Goal: Navigation & Orientation: Find specific page/section

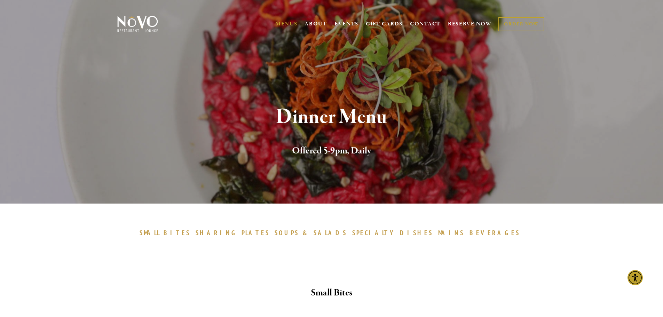
click at [469, 232] on span "BEVERAGES" at bounding box center [494, 232] width 51 height 8
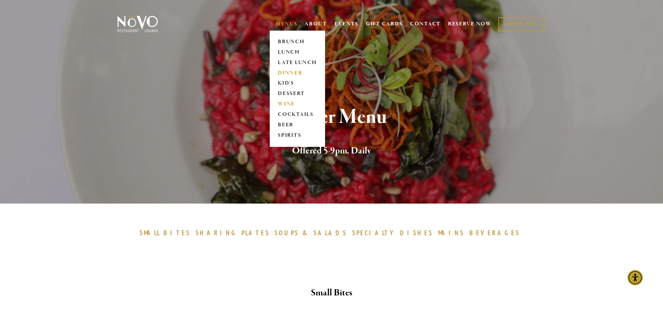
click at [291, 105] on link "WINE" at bounding box center [296, 104] width 43 height 10
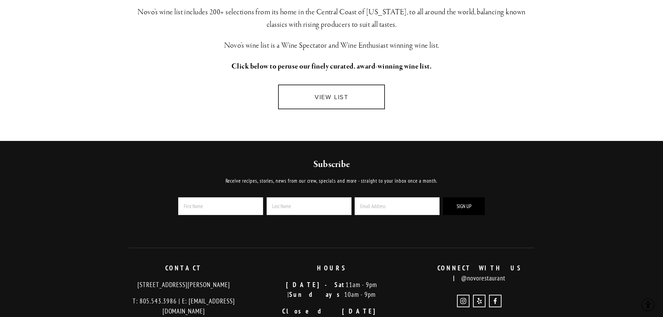
scroll to position [209, 0]
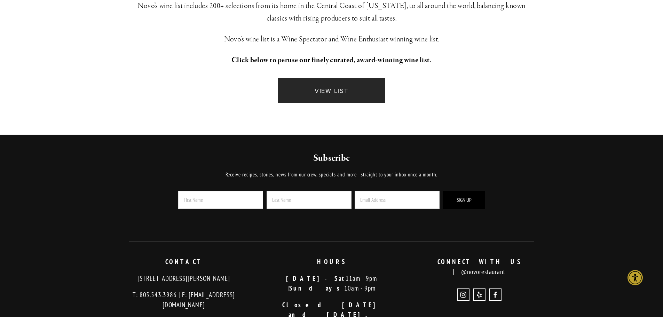
click at [349, 89] on link "VIEW LIST" at bounding box center [331, 90] width 106 height 25
